Goal: Task Accomplishment & Management: Use online tool/utility

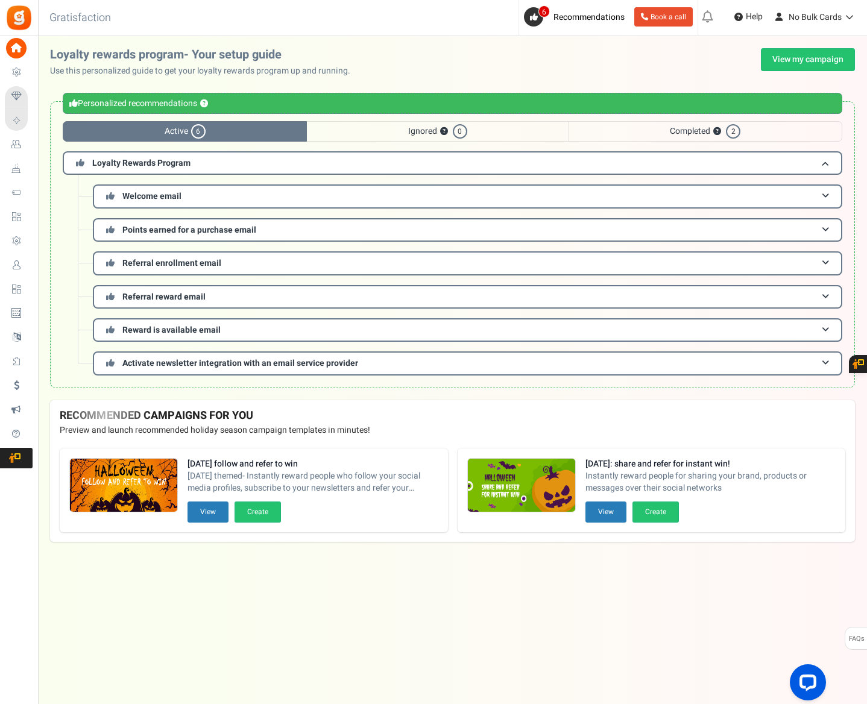
click at [0, 0] on span "Campaigns" at bounding box center [0, 0] width 0 height 0
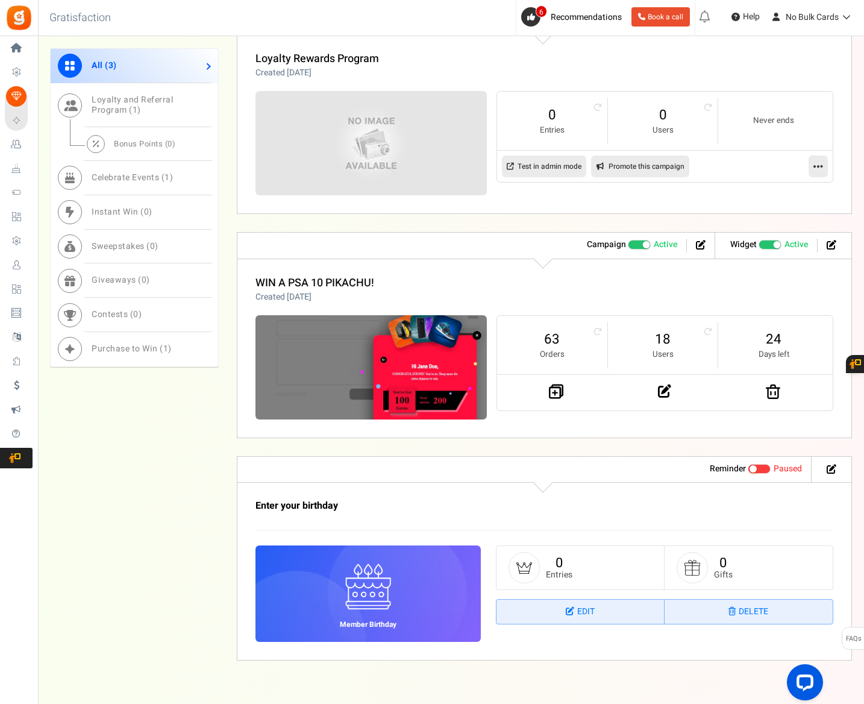
scroll to position [482, 0]
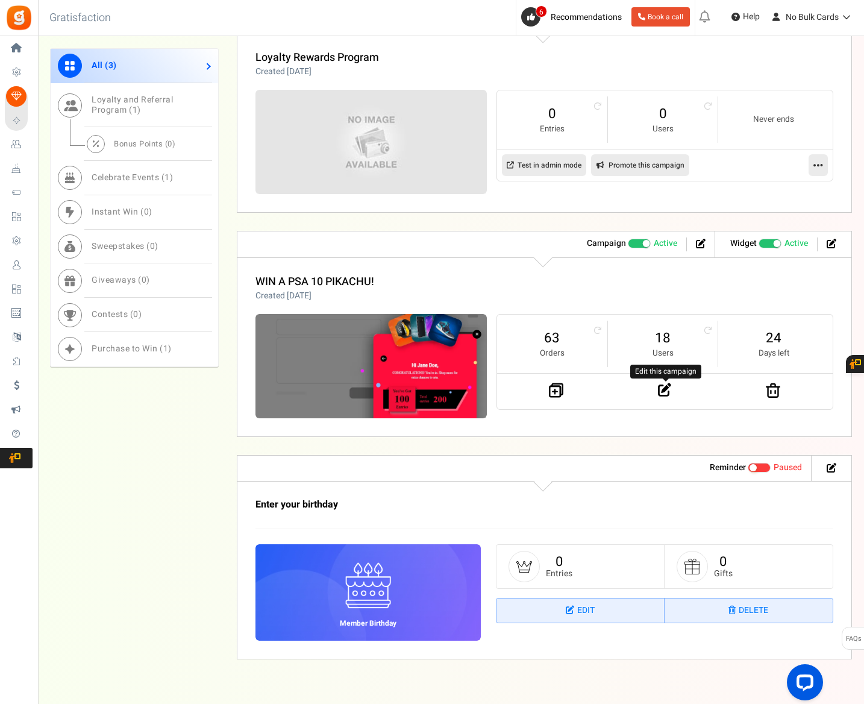
click at [668, 390] on icon at bounding box center [664, 389] width 13 height 13
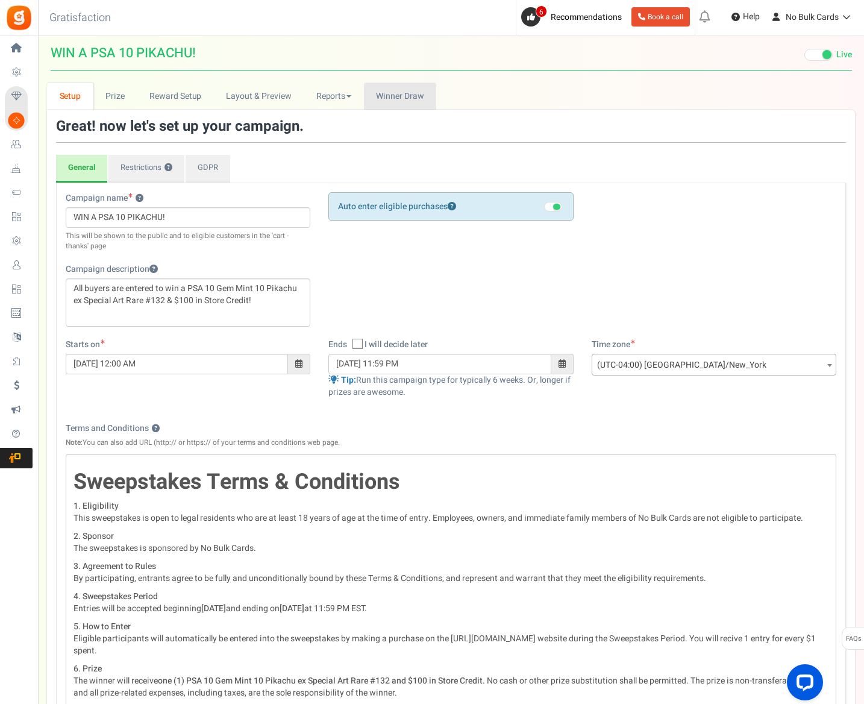
click at [383, 95] on span "Winner Draw" at bounding box center [400, 96] width 48 height 13
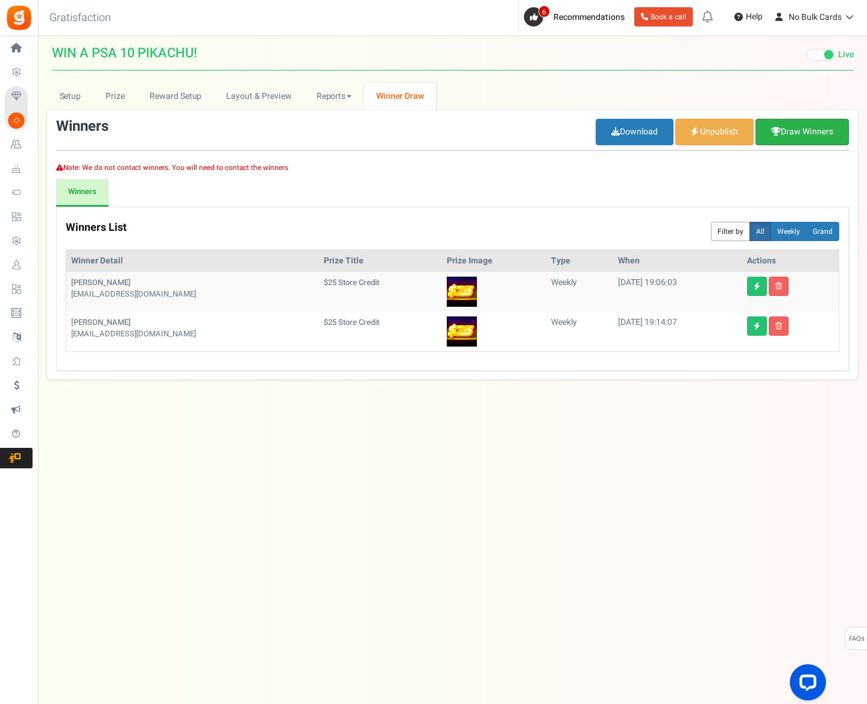
click at [797, 127] on link "Draw Winners" at bounding box center [801, 132] width 93 height 27
select select "random"
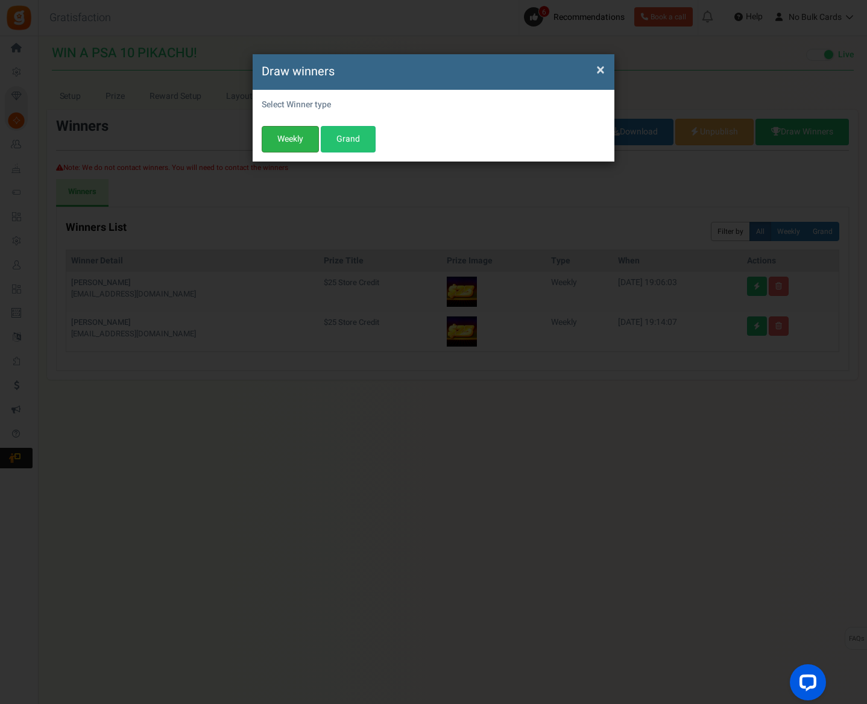
click at [278, 134] on button "Weekly" at bounding box center [290, 139] width 57 height 27
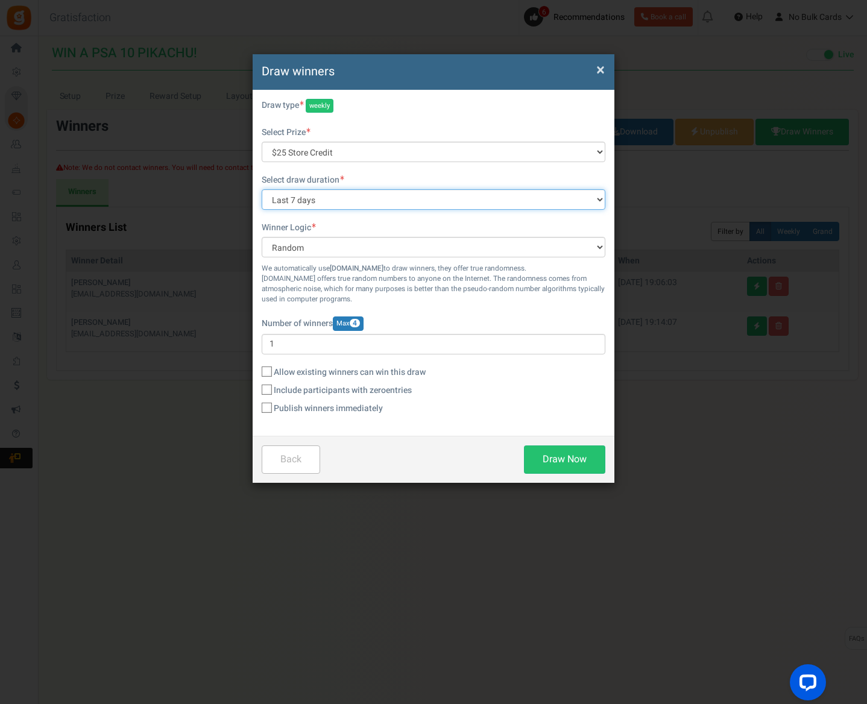
click at [356, 206] on select "All time [DATE] [DATE] The [DATE] Last 7 days This week (Sun - [DATE]) This wee…" at bounding box center [434, 199] width 344 height 20
select select "all"
click at [262, 189] on select "All time [DATE] [DATE] The [DATE] Last 7 days This week (Sun - [DATE]) This wee…" at bounding box center [434, 199] width 344 height 20
click at [268, 373] on icon at bounding box center [267, 372] width 8 height 8
click at [257, 373] on input "Allow existing winners can win this draw" at bounding box center [254, 373] width 8 height 8
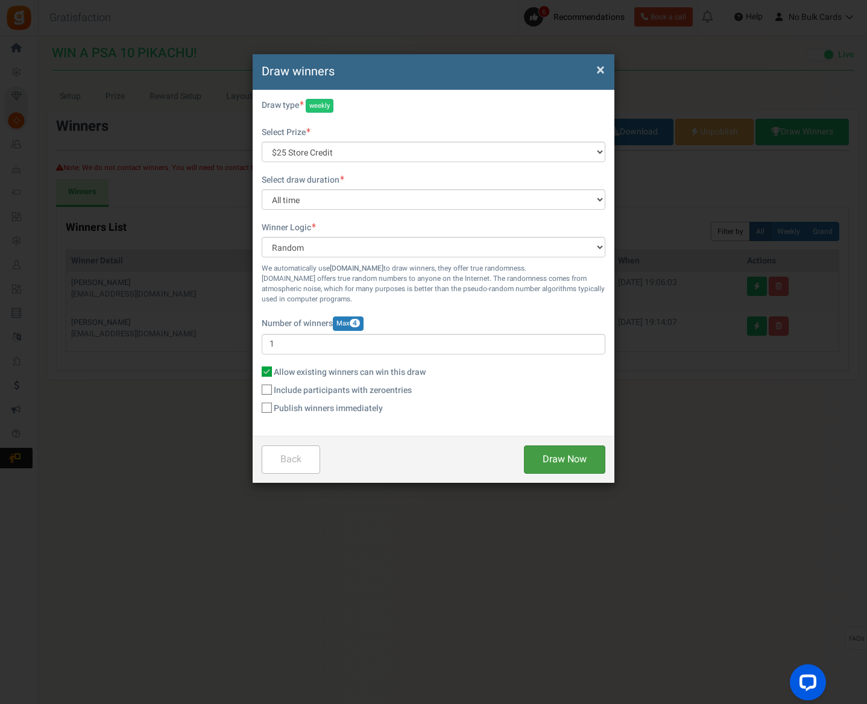
click at [562, 456] on button "Draw Now" at bounding box center [564, 459] width 81 height 28
checkbox input "false"
